Goal: Task Accomplishment & Management: Manage account settings

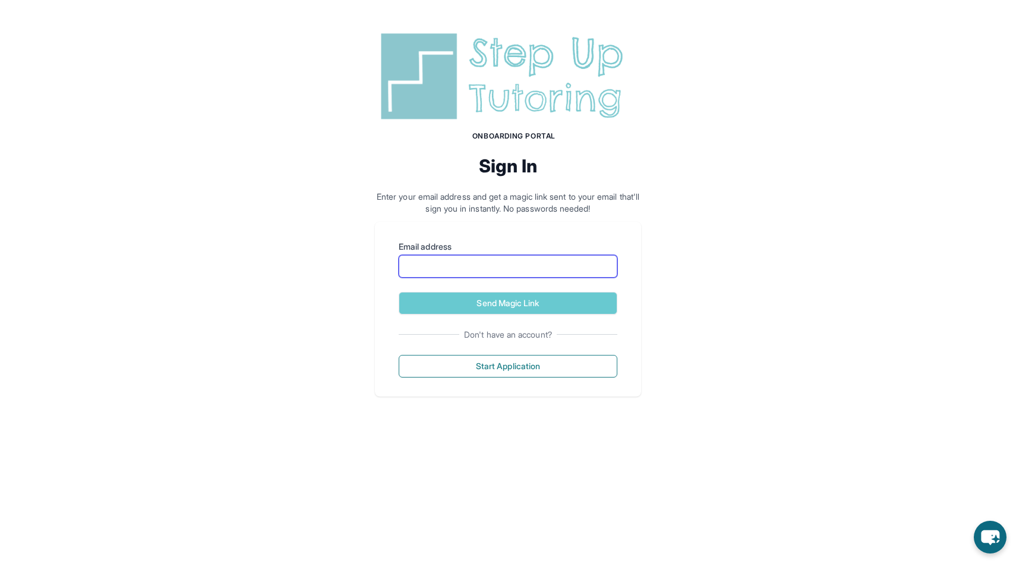
click at [554, 271] on input "Email address" at bounding box center [508, 266] width 219 height 23
type input "**********"
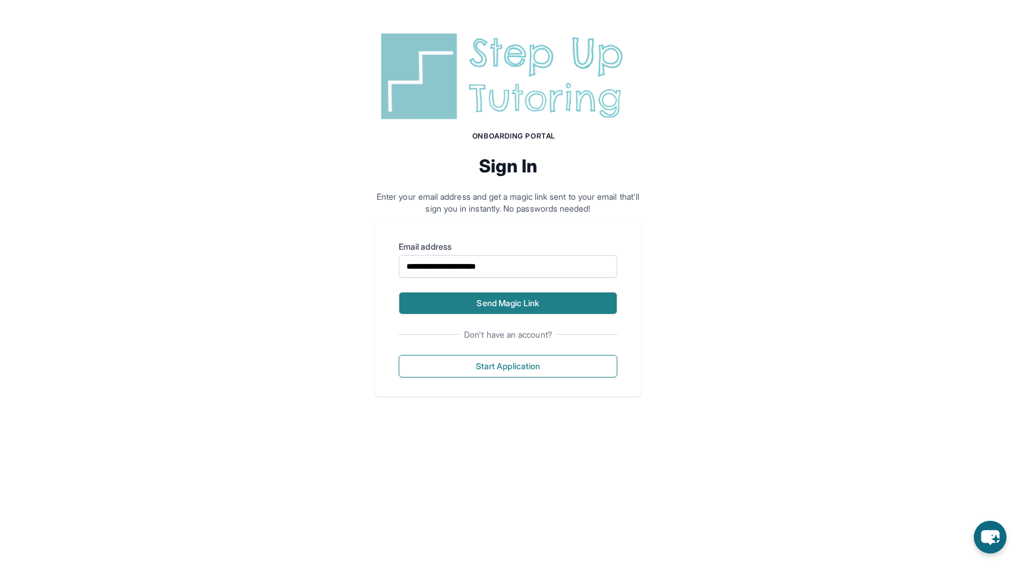
click at [537, 296] on button "Send Magic Link" at bounding box center [508, 303] width 219 height 23
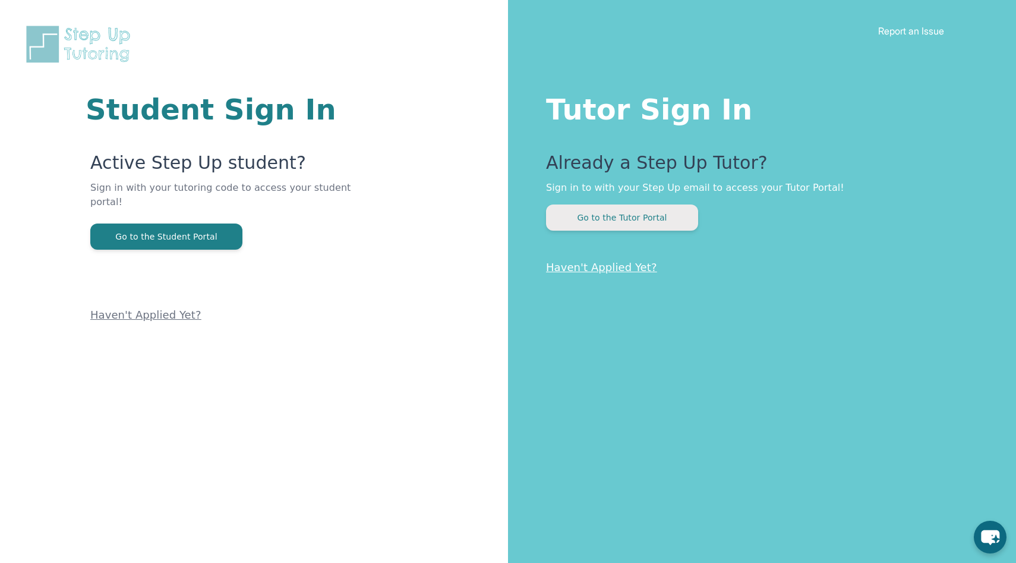
click at [644, 219] on button "Go to the Tutor Portal" at bounding box center [622, 217] width 152 height 26
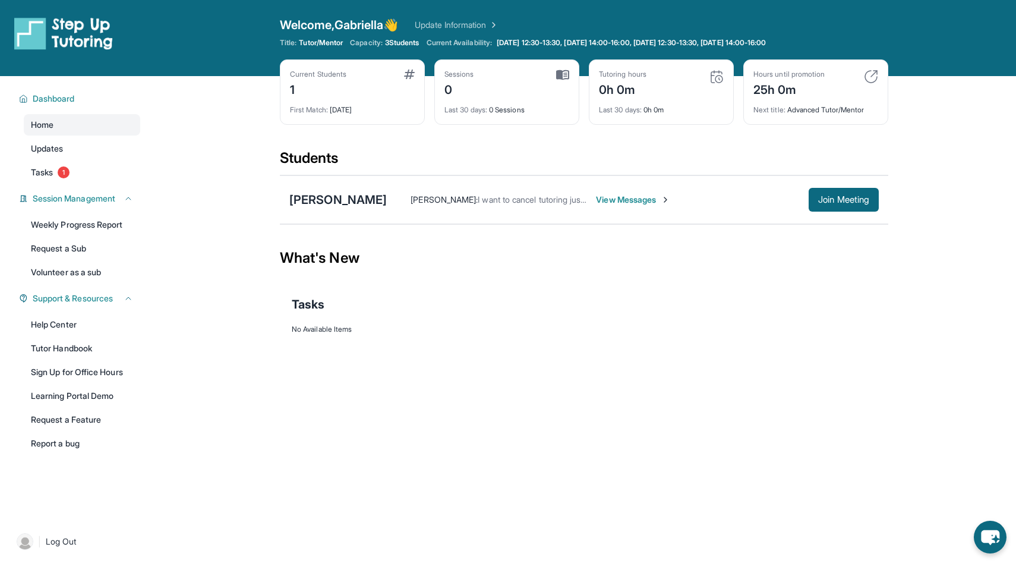
click at [363, 117] on div "Current Students 1 First Match : [DATE]" at bounding box center [352, 91] width 145 height 65
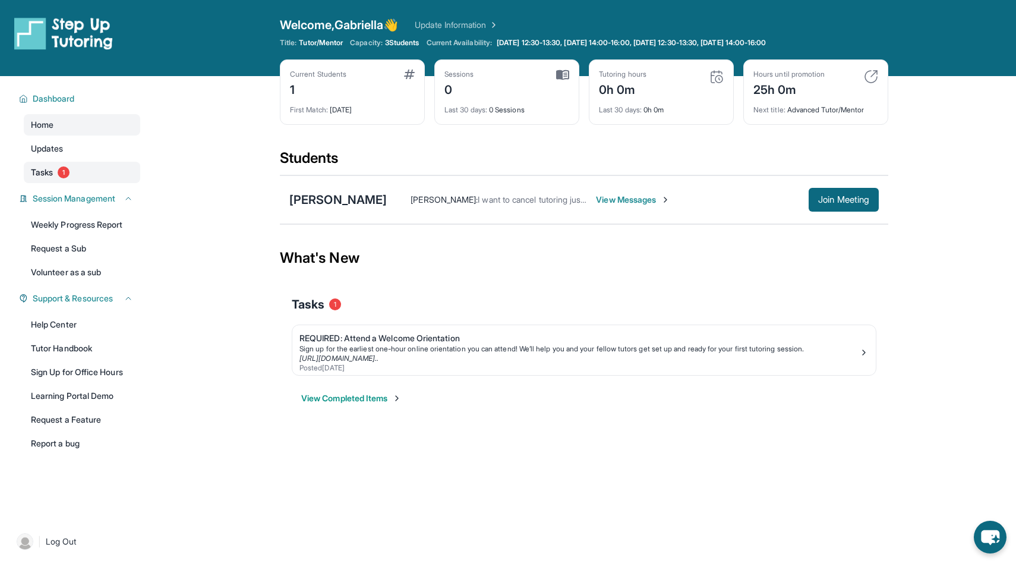
click at [83, 172] on link "Tasks 1" at bounding box center [82, 172] width 116 height 21
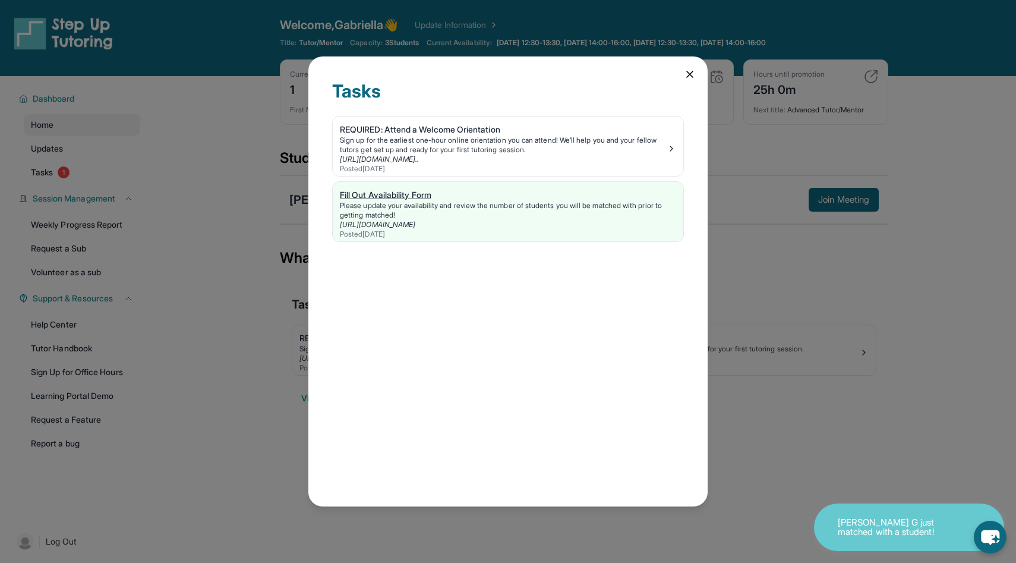
click at [501, 197] on div "Fill Out Availability Form" at bounding box center [508, 195] width 336 height 12
click at [692, 75] on icon at bounding box center [690, 74] width 12 height 12
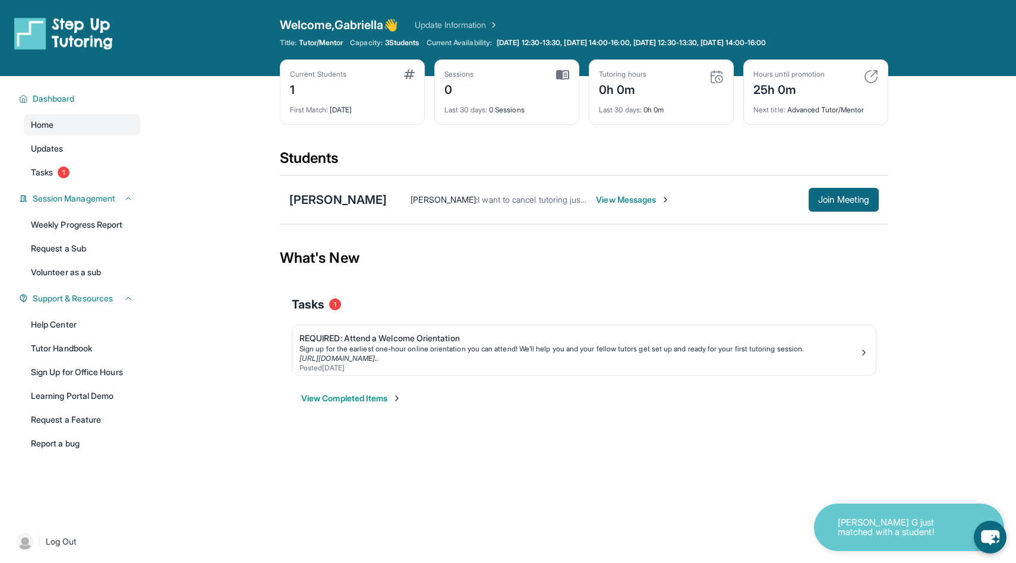
click at [333, 96] on div "1" at bounding box center [318, 88] width 56 height 19
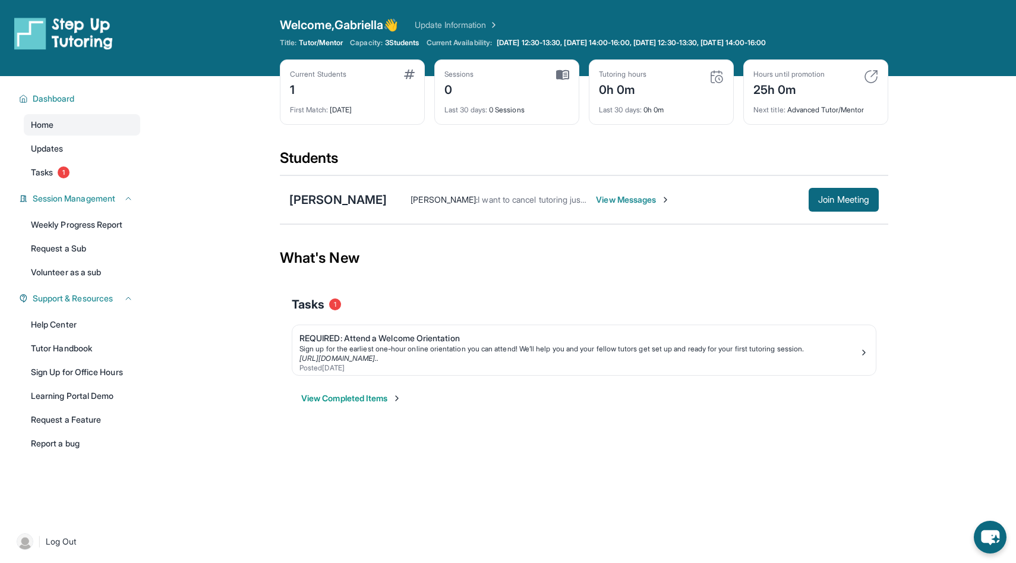
click at [626, 200] on span "View Messages" at bounding box center [633, 200] width 74 height 12
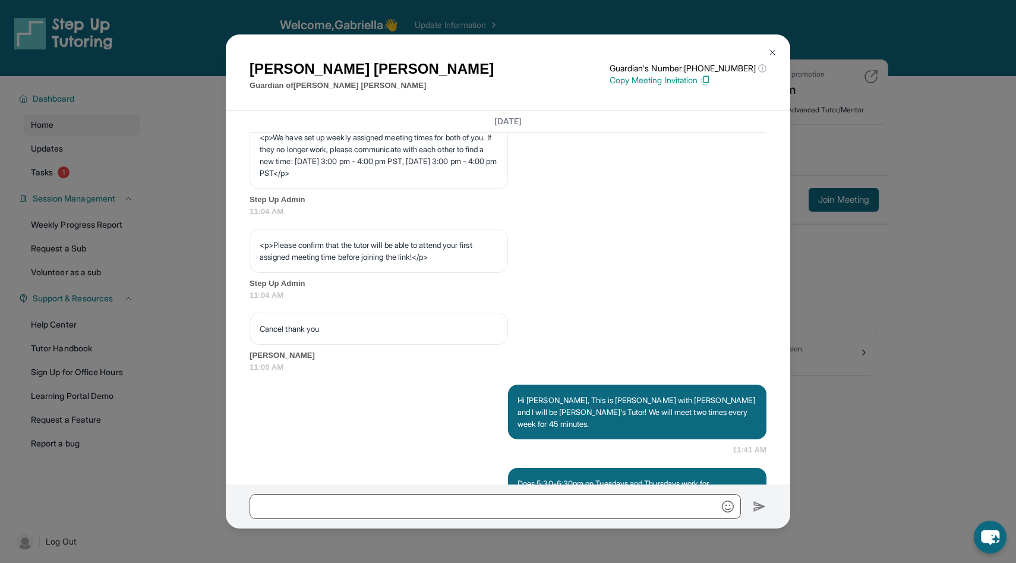
scroll to position [840, 0]
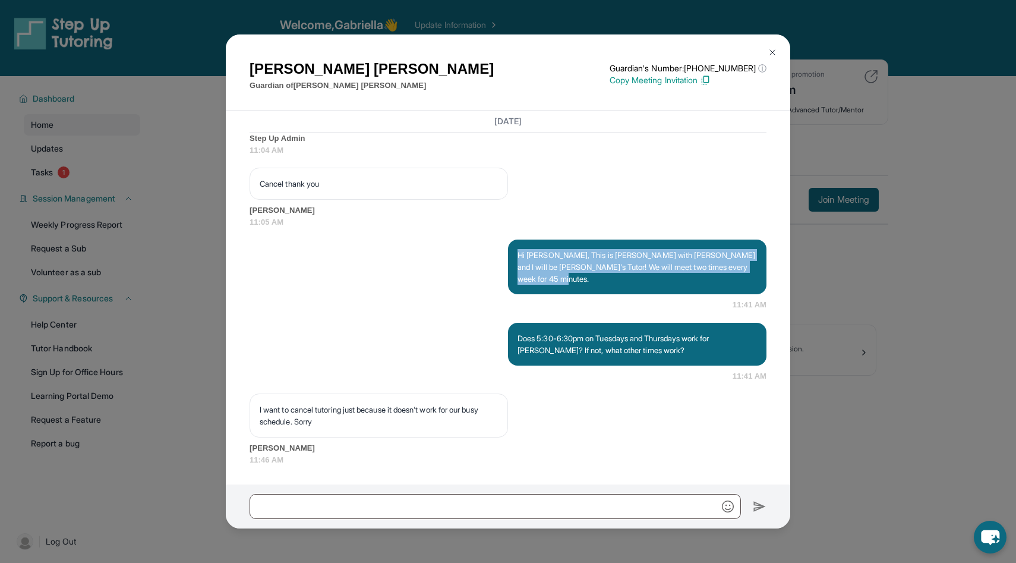
drag, startPoint x: 580, startPoint y: 299, endPoint x: 518, endPoint y: 249, distance: 80.3
click at [518, 249] on div "Hi [PERSON_NAME], This is [PERSON_NAME] with [PERSON_NAME] and I will be [PERSO…" at bounding box center [508, 274] width 517 height 71
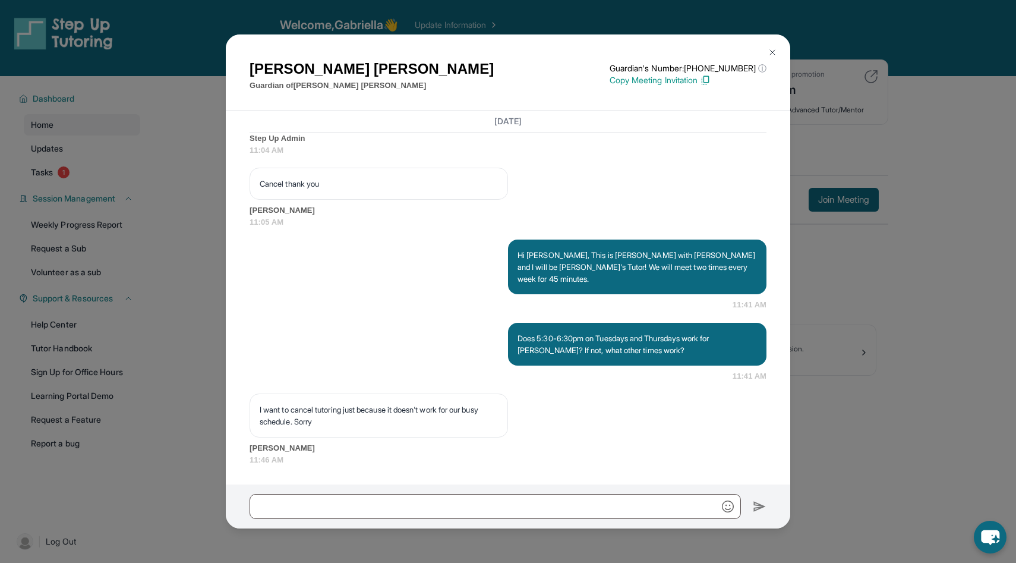
click at [533, 263] on p "Hi [PERSON_NAME], This is [PERSON_NAME] with [PERSON_NAME] and I will be [PERSO…" at bounding box center [637, 267] width 239 height 36
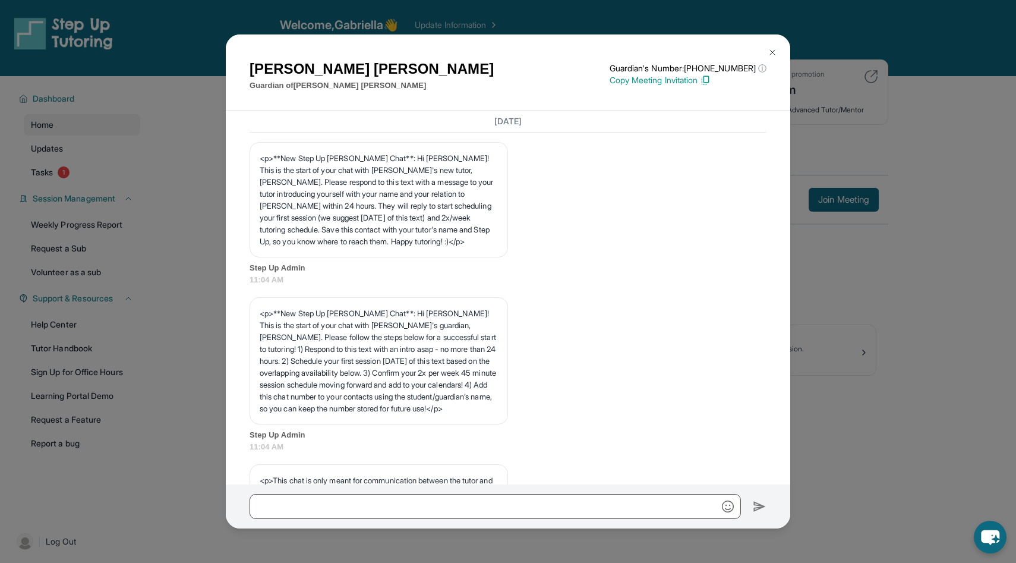
scroll to position [846, 0]
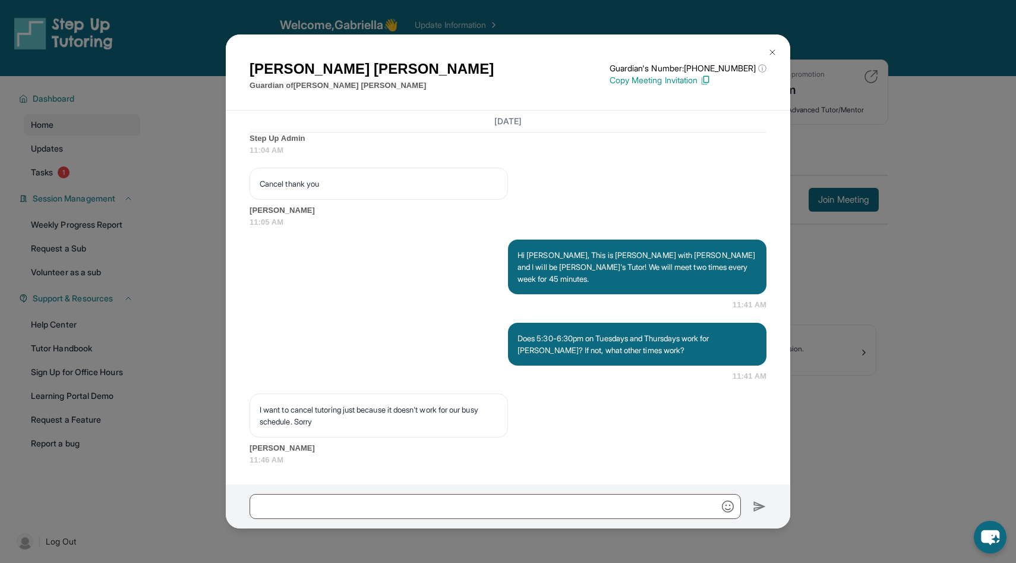
click at [769, 53] on img at bounding box center [773, 53] width 10 height 10
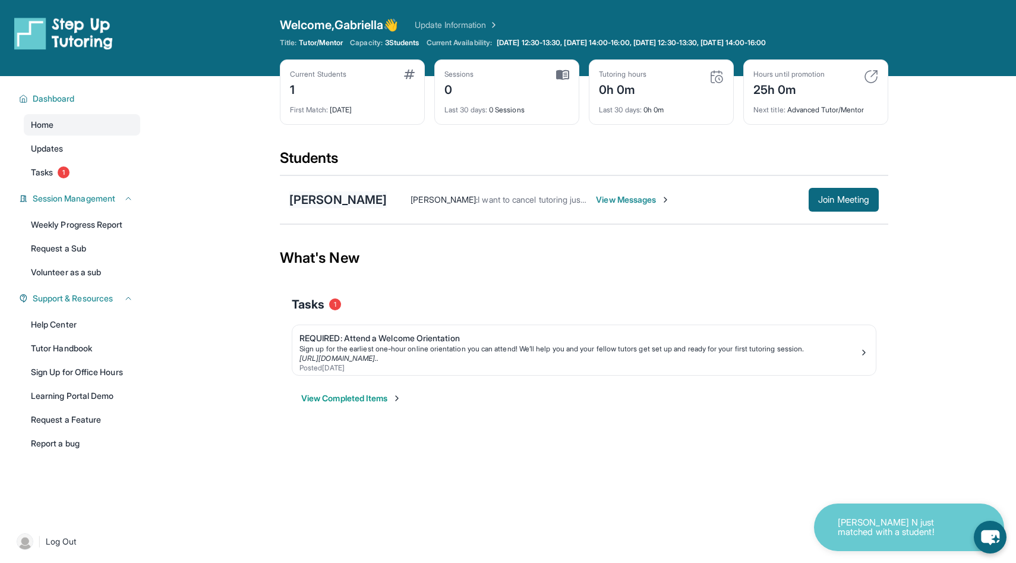
click at [333, 204] on div "[PERSON_NAME]" at bounding box center [337, 199] width 97 height 17
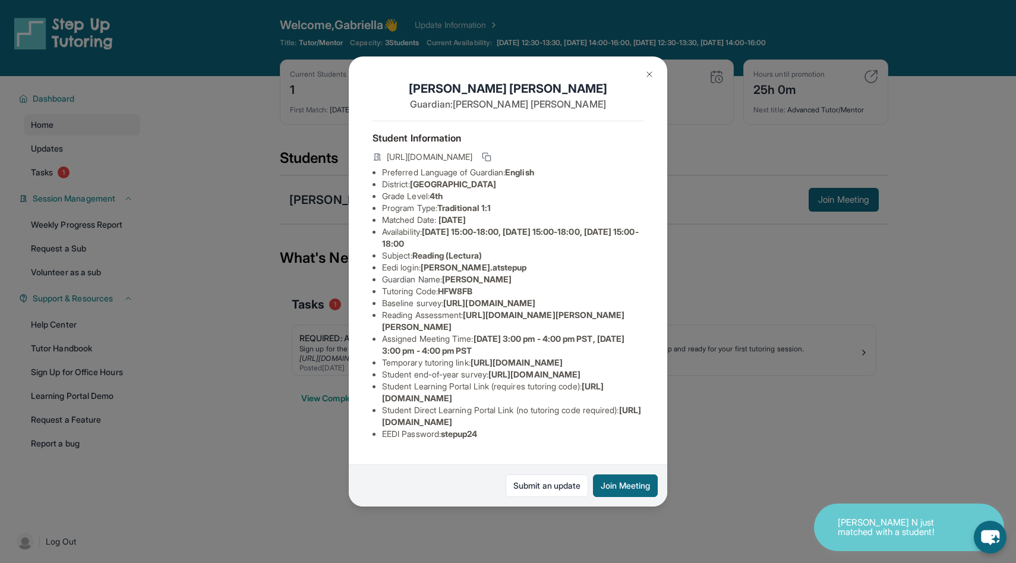
scroll to position [76, 0]
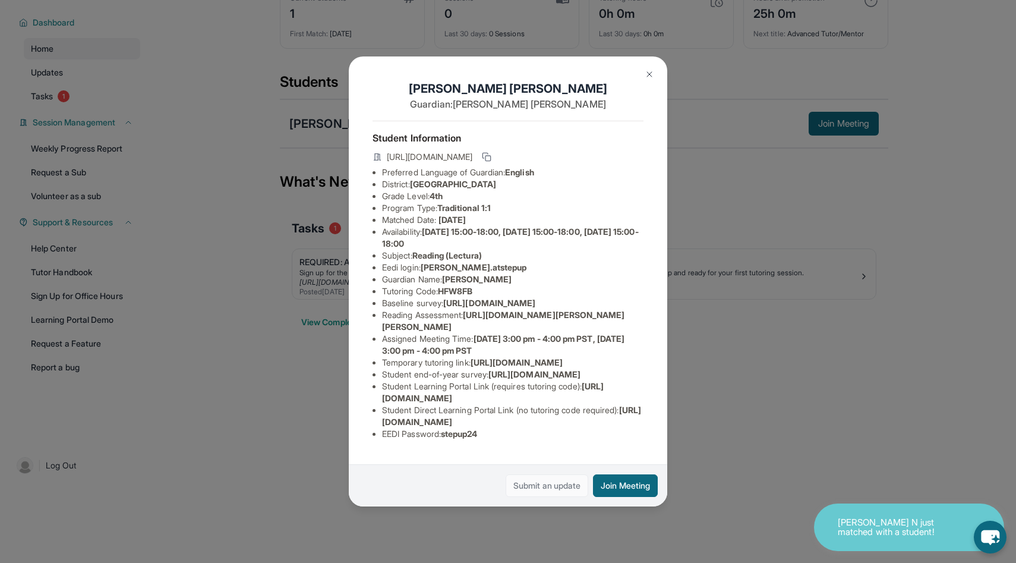
click at [535, 481] on link "Submit an update" at bounding box center [547, 485] width 83 height 23
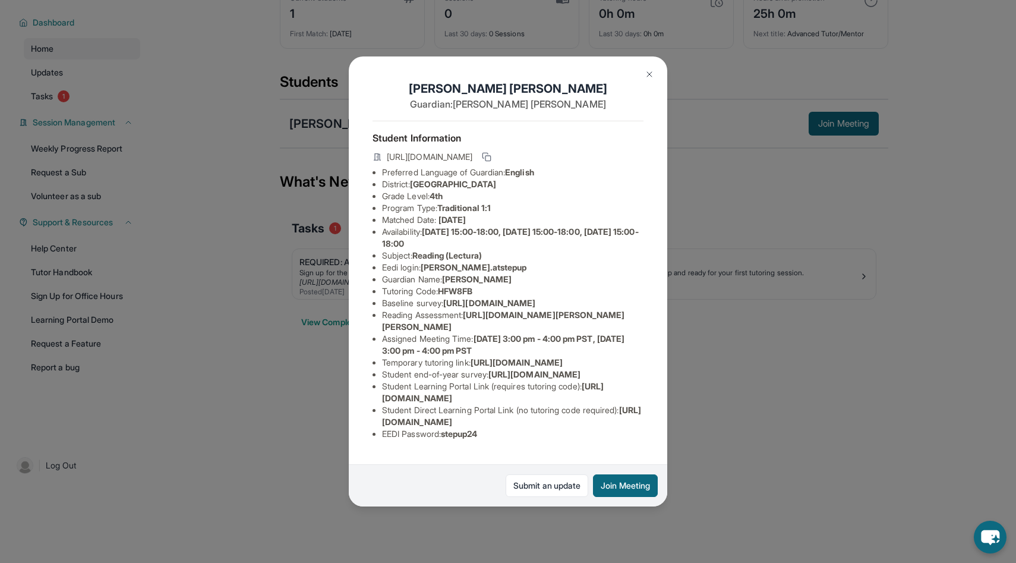
click at [650, 74] on img at bounding box center [650, 75] width 10 height 10
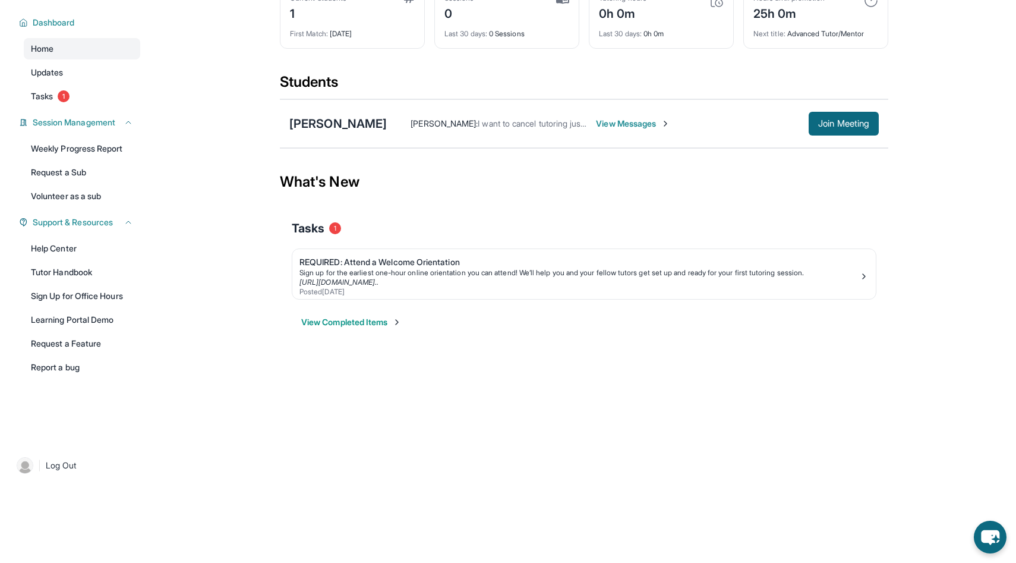
scroll to position [0, 0]
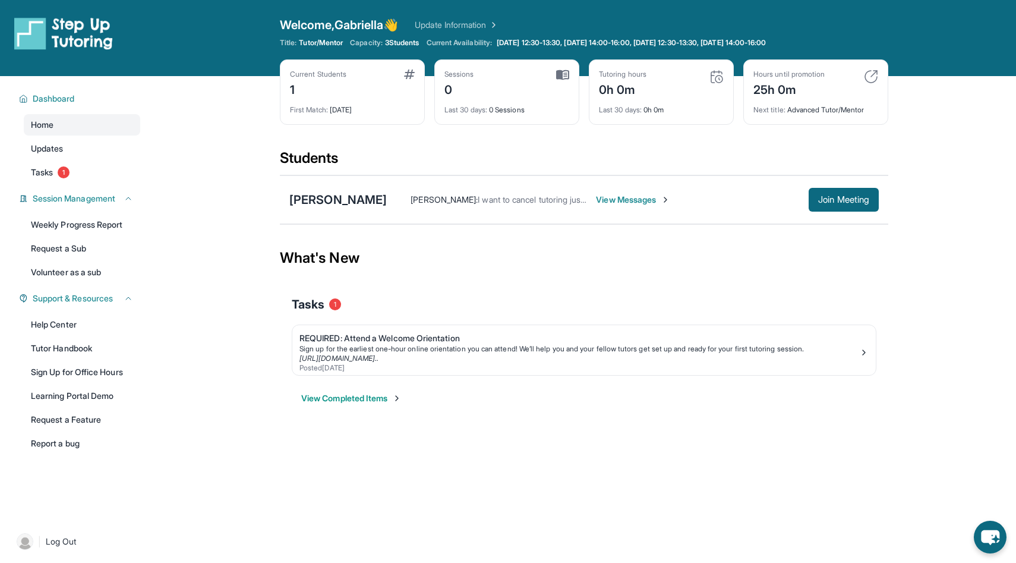
click at [476, 45] on span "Current Availability:" at bounding box center [459, 43] width 65 height 10
click at [441, 19] on link "Update Information" at bounding box center [456, 25] width 83 height 12
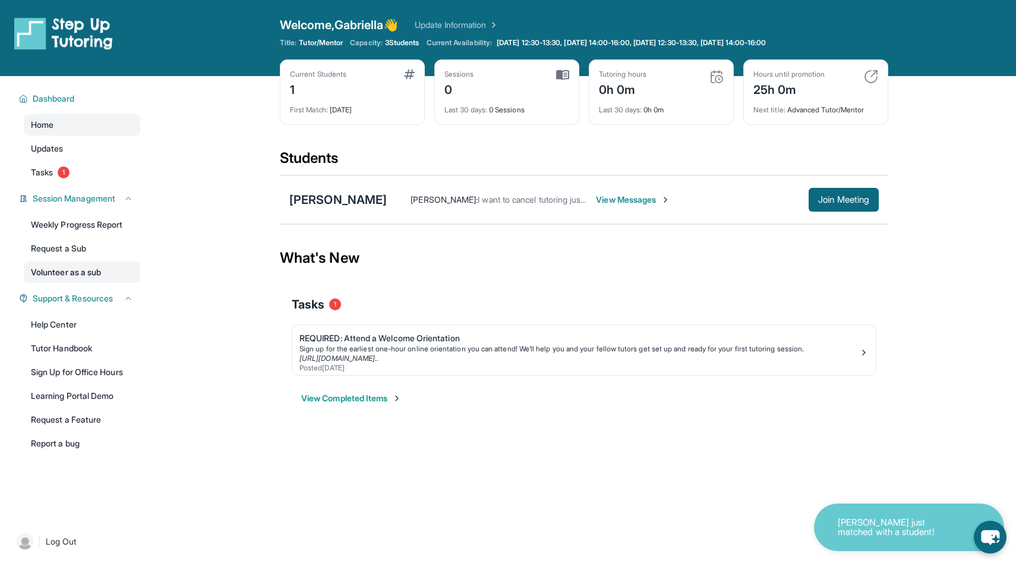
click at [97, 272] on link "Volunteer as a sub" at bounding box center [82, 271] width 116 height 21
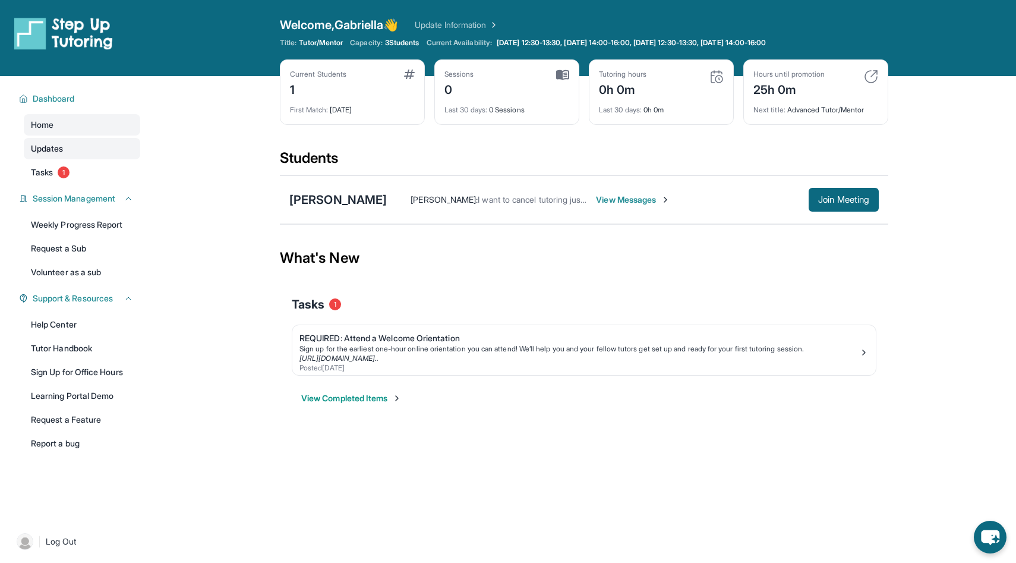
click at [72, 147] on link "Updates" at bounding box center [82, 148] width 116 height 21
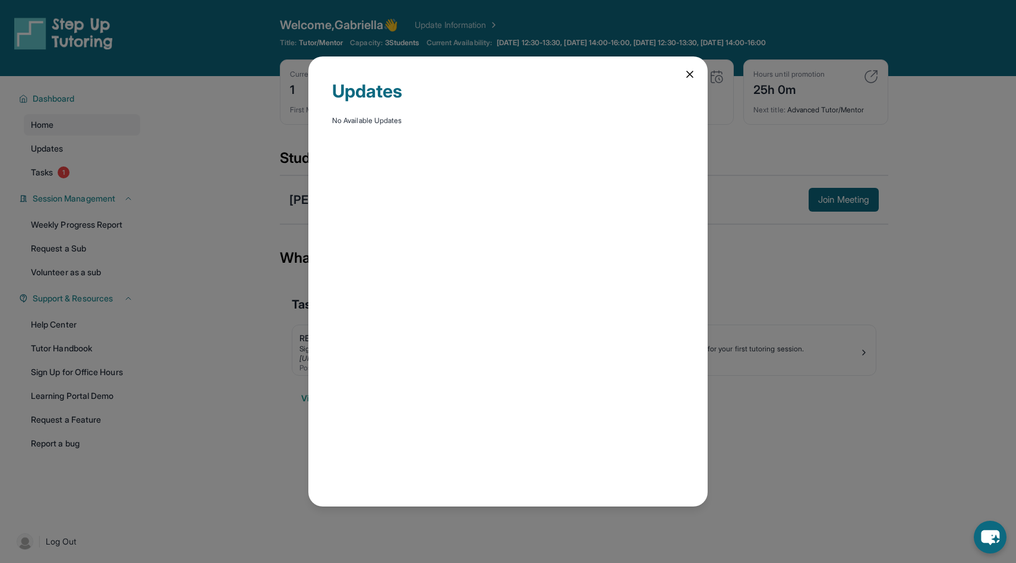
click at [689, 71] on icon at bounding box center [690, 74] width 12 height 12
